Goal: Find specific page/section: Find specific page/section

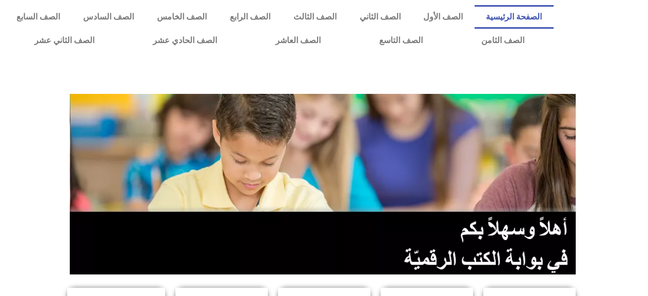
scroll to position [0, 28]
click at [146, 18] on link "الصف السادس" at bounding box center [109, 17] width 74 height 24
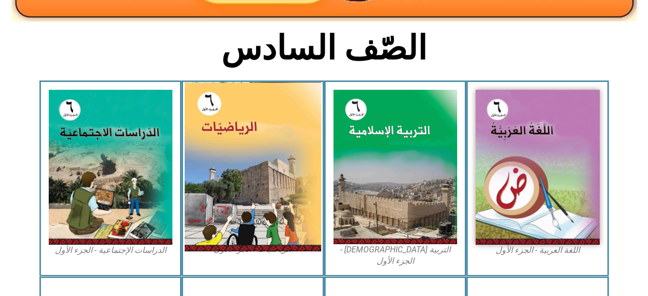
scroll to position [257, 0]
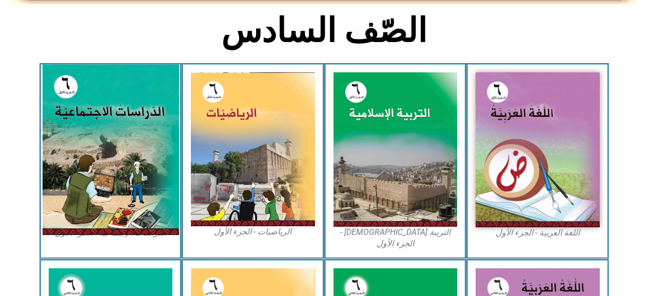
click at [101, 129] on img at bounding box center [110, 150] width 137 height 170
click at [119, 142] on img at bounding box center [110, 150] width 137 height 170
click at [109, 138] on img at bounding box center [110, 150] width 137 height 170
click at [113, 138] on img at bounding box center [110, 150] width 137 height 170
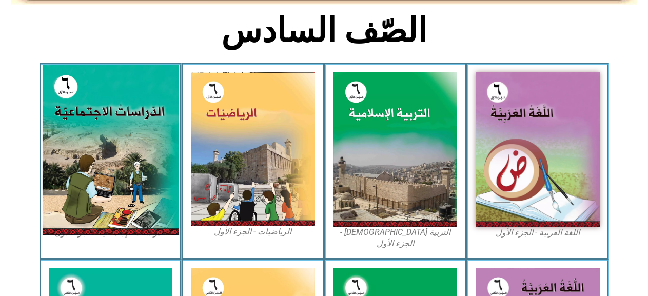
click at [113, 138] on img at bounding box center [110, 150] width 137 height 170
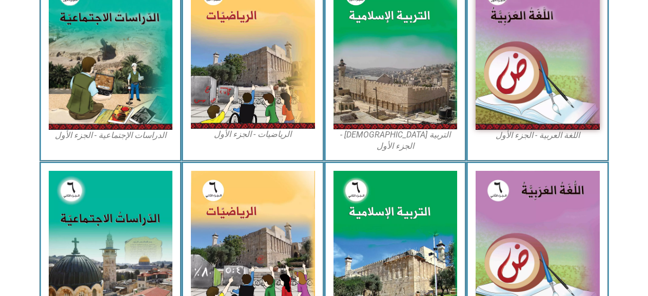
scroll to position [205, 0]
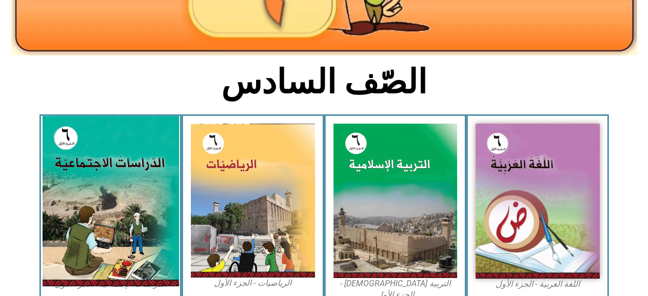
click at [113, 136] on img at bounding box center [110, 201] width 137 height 170
click at [112, 215] on img at bounding box center [110, 201] width 137 height 170
click at [112, 214] on img at bounding box center [110, 201] width 137 height 170
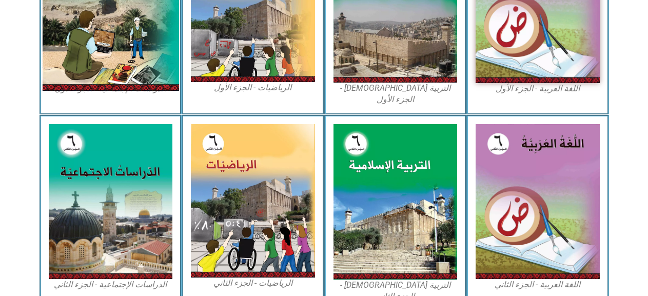
scroll to position [257, 0]
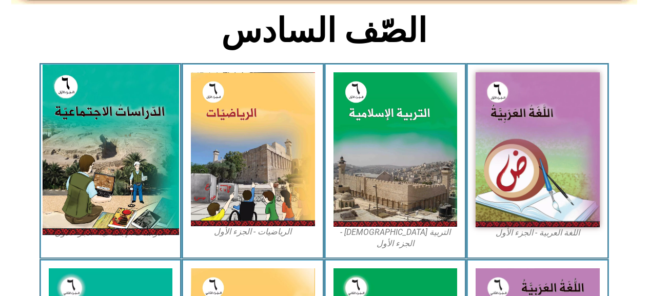
click at [113, 188] on img at bounding box center [110, 150] width 137 height 170
drag, startPoint x: 113, startPoint y: 188, endPoint x: 114, endPoint y: 197, distance: 8.3
click at [114, 197] on img at bounding box center [110, 150] width 137 height 170
click at [118, 222] on img at bounding box center [110, 150] width 137 height 170
click at [118, 220] on img at bounding box center [110, 150] width 137 height 170
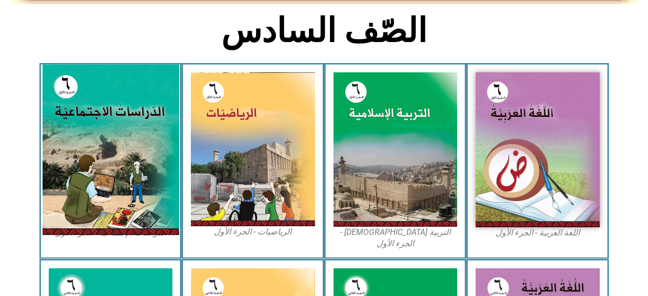
drag, startPoint x: 118, startPoint y: 219, endPoint x: 112, endPoint y: 199, distance: 20.8
click at [118, 218] on img at bounding box center [110, 150] width 137 height 170
click at [96, 130] on img at bounding box center [110, 150] width 137 height 170
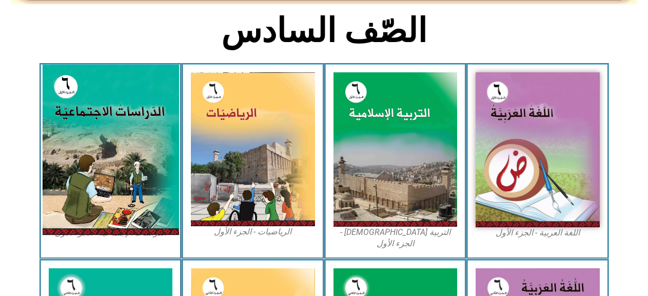
click at [96, 130] on img at bounding box center [110, 150] width 137 height 170
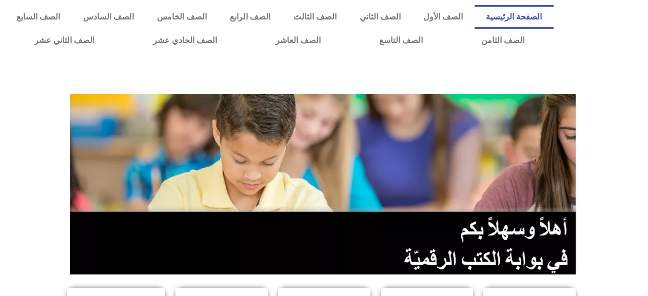
scroll to position [0, 28]
click at [146, 16] on link "الصف السادس" at bounding box center [109, 17] width 74 height 24
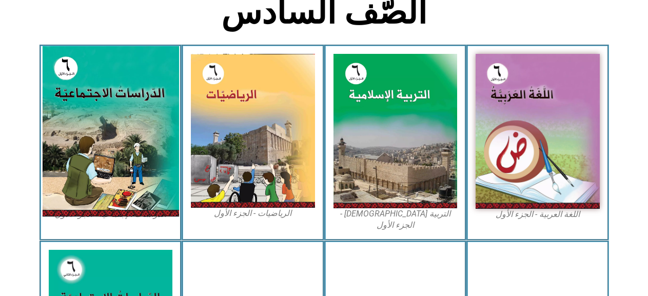
scroll to position [257, 0]
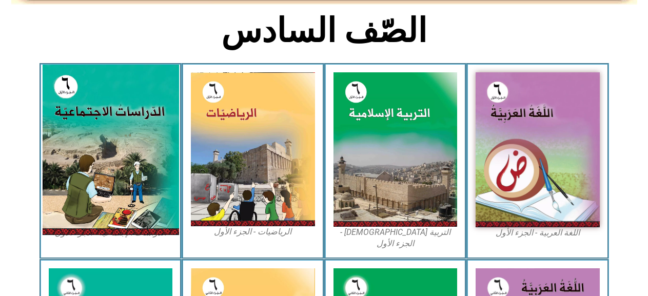
click at [98, 110] on img at bounding box center [110, 150] width 137 height 170
